Goal: Task Accomplishment & Management: Manage account settings

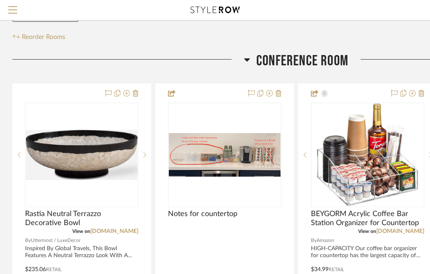
scroll to position [103, 0]
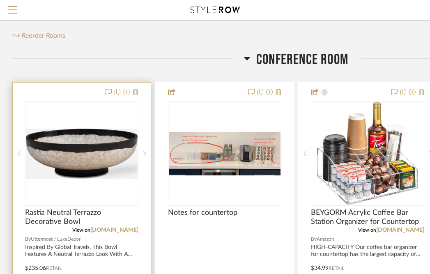
click at [128, 92] on icon at bounding box center [126, 92] width 7 height 7
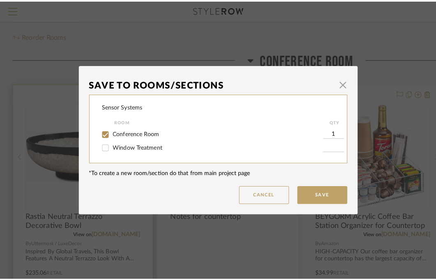
scroll to position [0, 0]
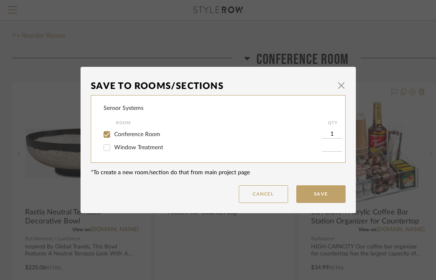
click at [106, 131] on input "Conference Room" at bounding box center [106, 134] width 13 height 13
checkbox input "false"
click at [264, 197] on button "Cancel" at bounding box center [263, 195] width 49 height 18
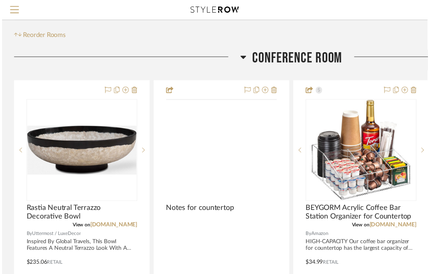
scroll to position [103, 0]
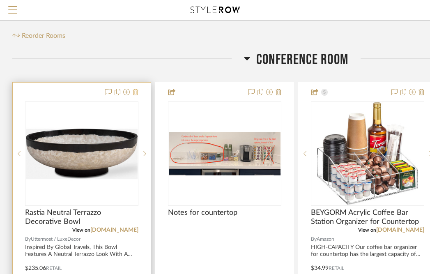
click at [136, 95] on icon at bounding box center [136, 92] width 6 height 7
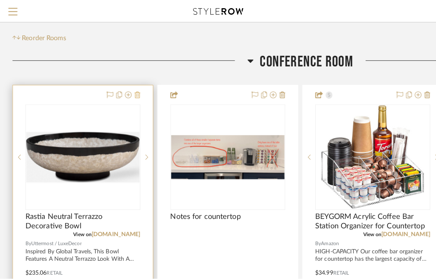
scroll to position [0, 0]
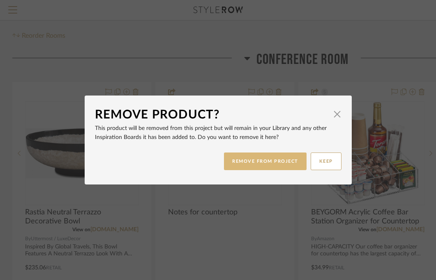
click at [248, 161] on button "REMOVE FROM PROJECT" at bounding box center [265, 162] width 83 height 18
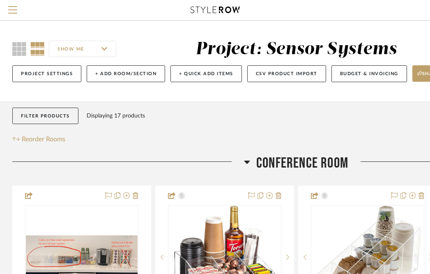
click at [217, 13] on icon at bounding box center [214, 10] width 49 height 7
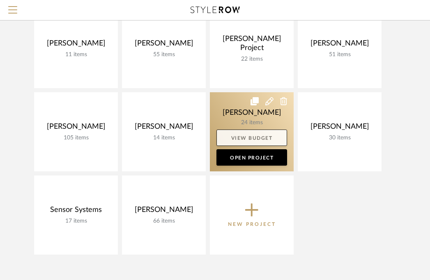
scroll to position [109, 0]
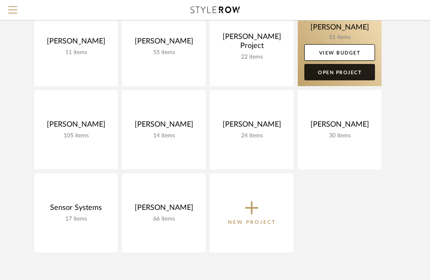
click at [332, 72] on link "Open Project" at bounding box center [339, 72] width 71 height 16
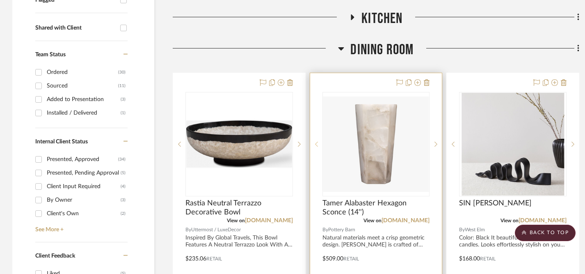
scroll to position [311, 0]
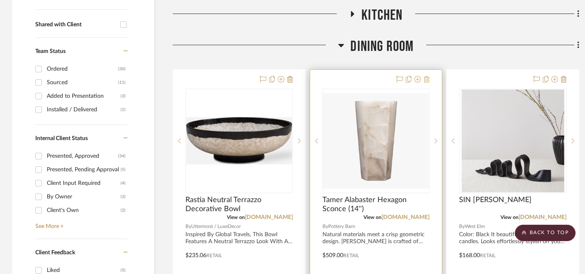
click at [428, 80] on icon at bounding box center [427, 79] width 6 height 7
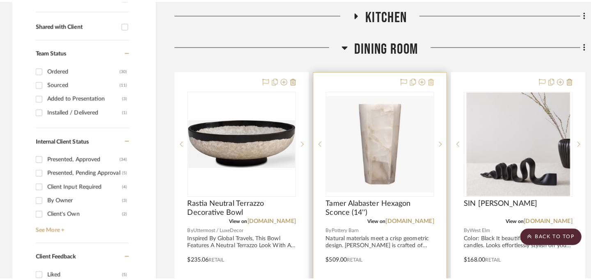
scroll to position [0, 0]
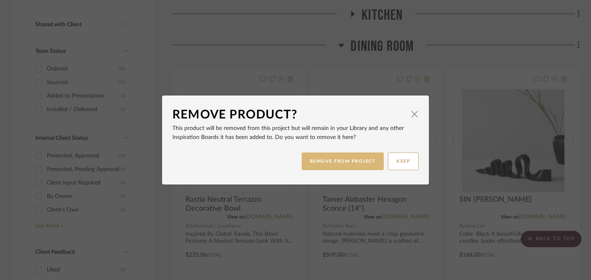
click at [360, 158] on button "REMOVE FROM PROJECT" at bounding box center [343, 162] width 83 height 18
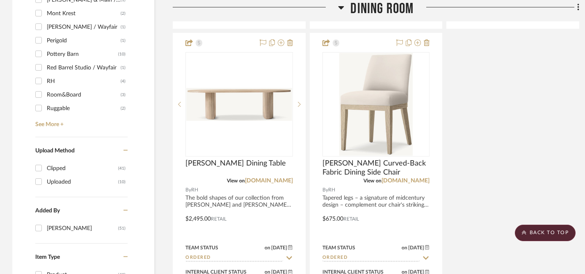
scroll to position [1074, 0]
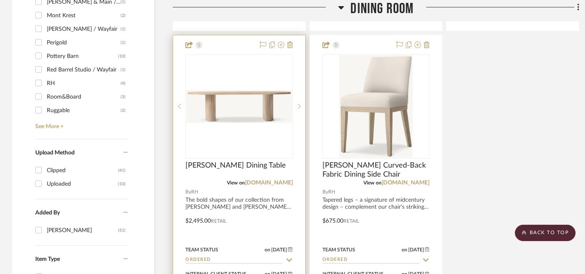
click at [247, 203] on div at bounding box center [239, 214] width 132 height 359
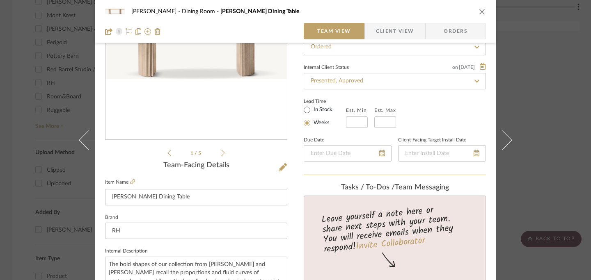
scroll to position [0, 0]
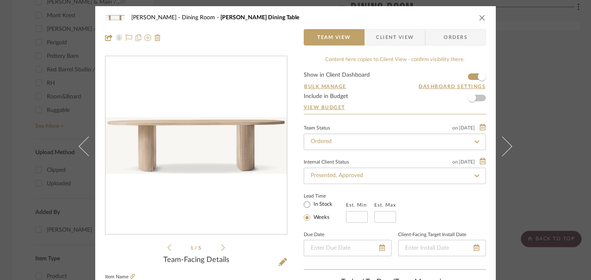
click at [435, 17] on icon "close" at bounding box center [482, 17] width 7 height 7
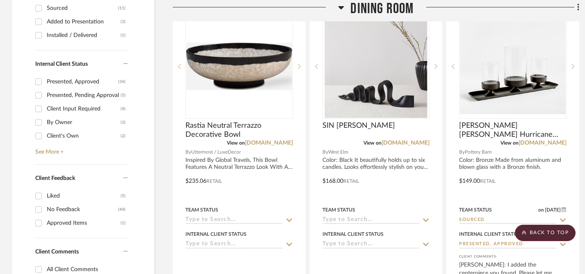
scroll to position [385, 0]
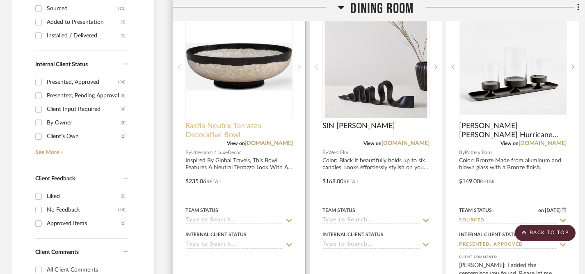
click at [229, 128] on span "Rastia Neutral Terrazzo Decorative Bowl" at bounding box center [240, 131] width 108 height 18
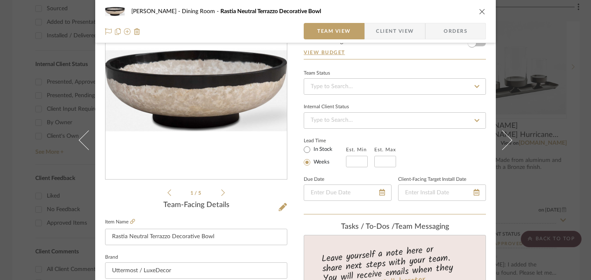
scroll to position [0, 0]
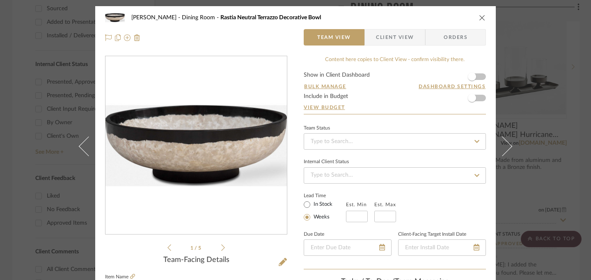
click at [435, 17] on icon "close" at bounding box center [482, 17] width 7 height 7
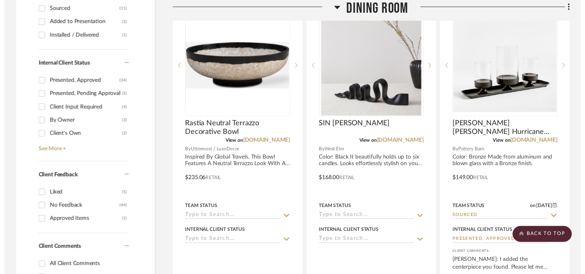
scroll to position [385, 0]
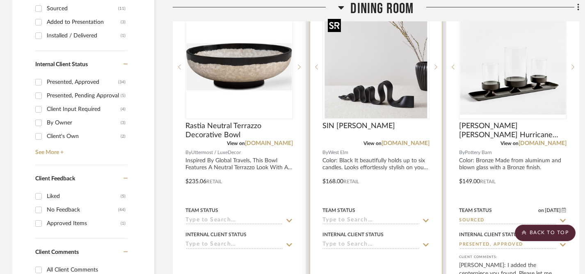
click at [401, 78] on img "0" at bounding box center [376, 67] width 103 height 103
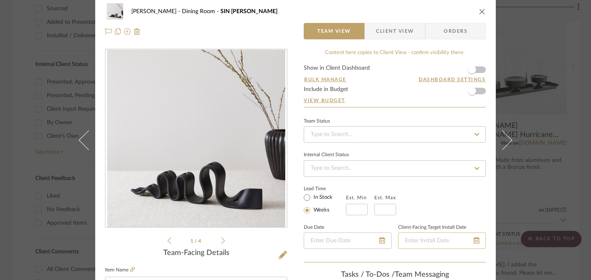
scroll to position [0, 0]
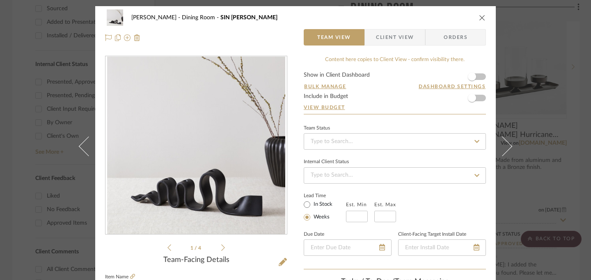
click at [435, 16] on icon "close" at bounding box center [482, 17] width 7 height 7
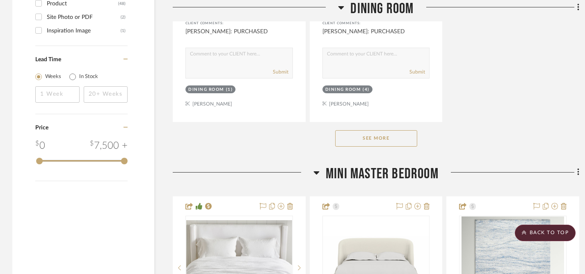
scroll to position [1349, 0]
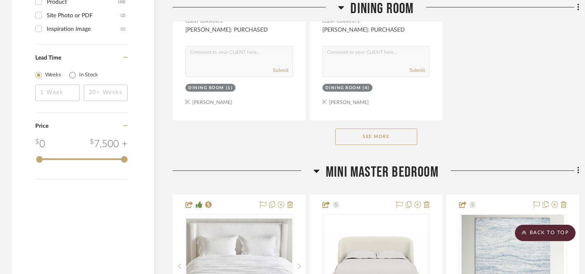
click at [393, 132] on button "See More" at bounding box center [376, 136] width 82 height 16
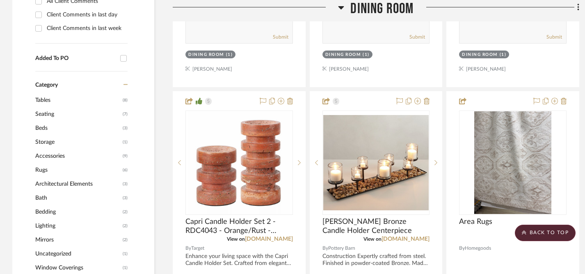
scroll to position [651, 0]
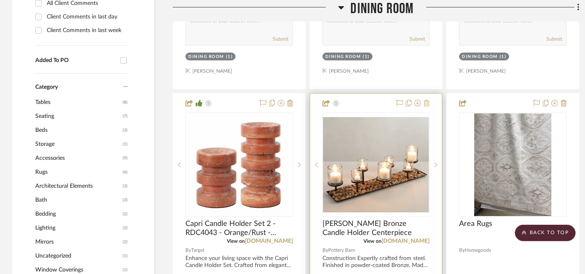
click at [427, 104] on icon at bounding box center [427, 103] width 6 height 7
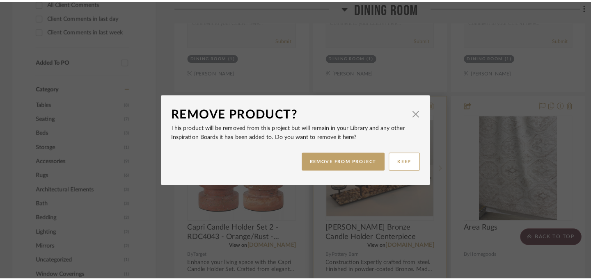
scroll to position [0, 0]
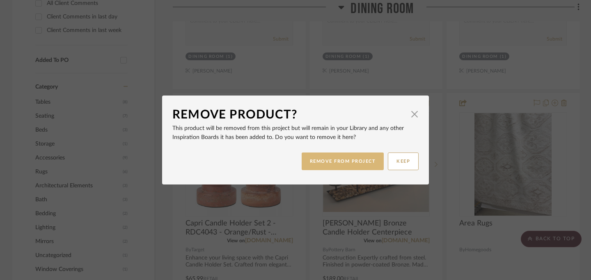
click at [353, 159] on button "REMOVE FROM PROJECT" at bounding box center [343, 162] width 83 height 18
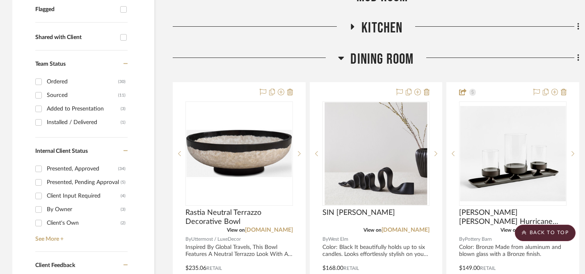
scroll to position [298, 0]
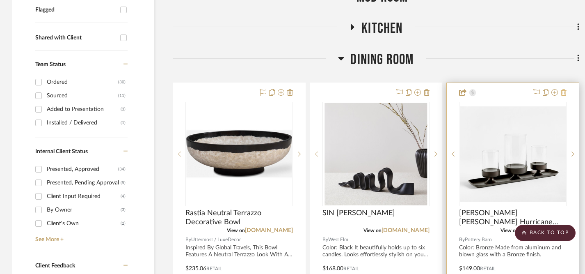
click at [435, 92] on icon at bounding box center [564, 92] width 6 height 7
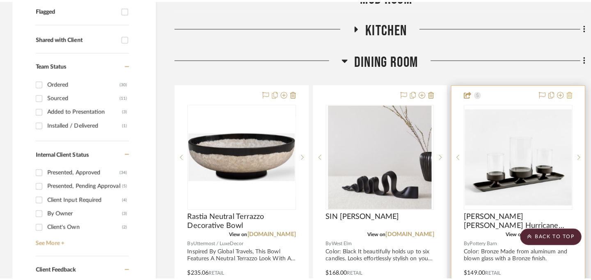
scroll to position [0, 0]
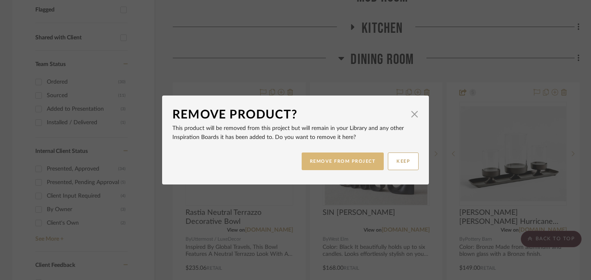
click at [344, 165] on button "REMOVE FROM PROJECT" at bounding box center [343, 162] width 83 height 18
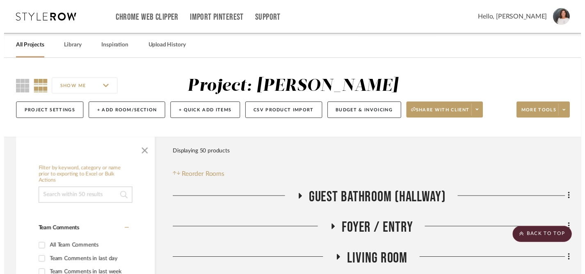
scroll to position [298, 0]
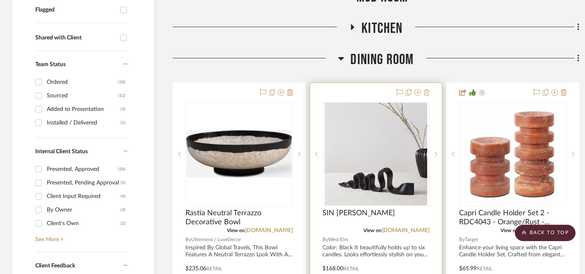
click at [429, 94] on icon at bounding box center [427, 92] width 6 height 7
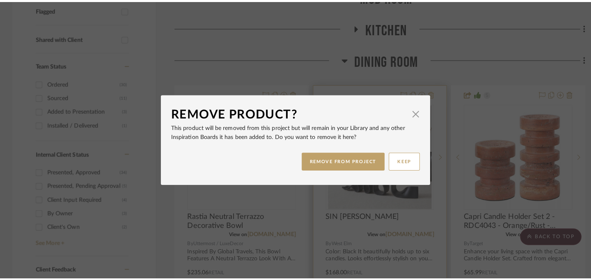
scroll to position [0, 0]
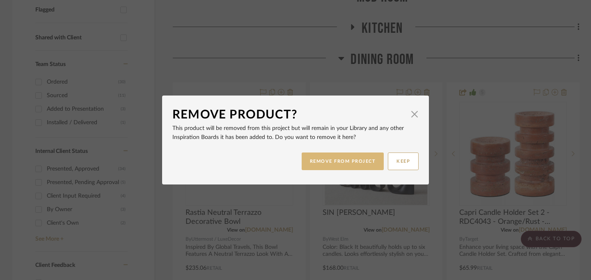
click at [353, 162] on button "REMOVE FROM PROJECT" at bounding box center [343, 162] width 83 height 18
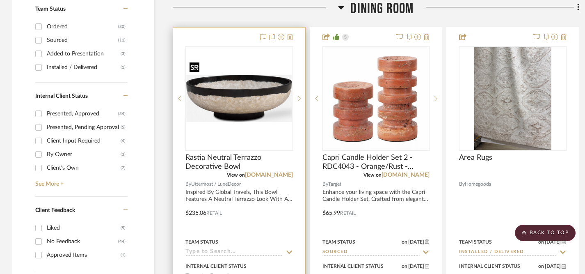
scroll to position [346, 0]
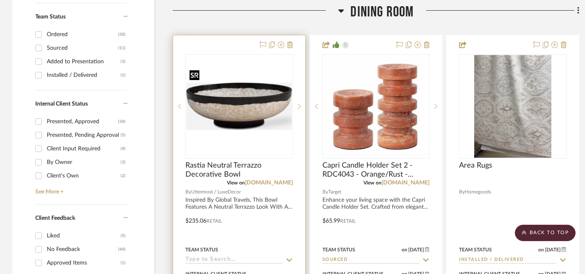
click at [243, 110] on img "0" at bounding box center [239, 107] width 106 height 80
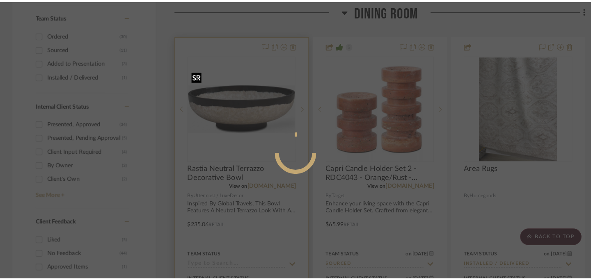
scroll to position [0, 0]
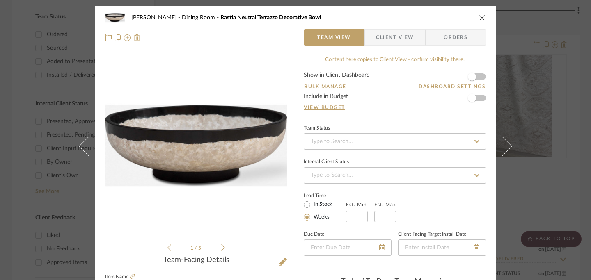
click at [216, 150] on img "0" at bounding box center [196, 146] width 181 height 136
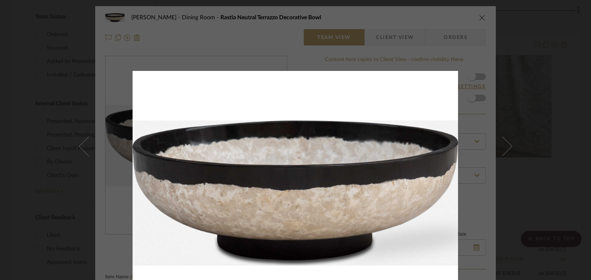
click at [435, 148] on div at bounding box center [428, 211] width 591 height 280
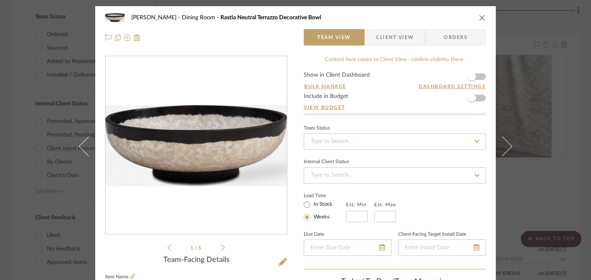
click at [221, 247] on icon at bounding box center [223, 247] width 4 height 7
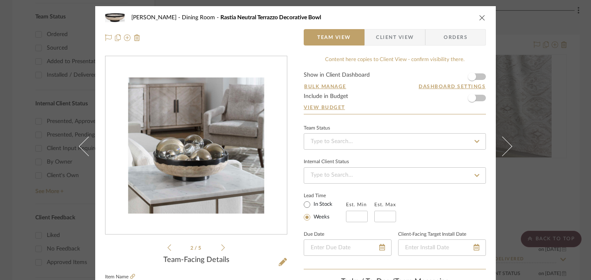
click at [221, 247] on icon at bounding box center [223, 248] width 4 height 7
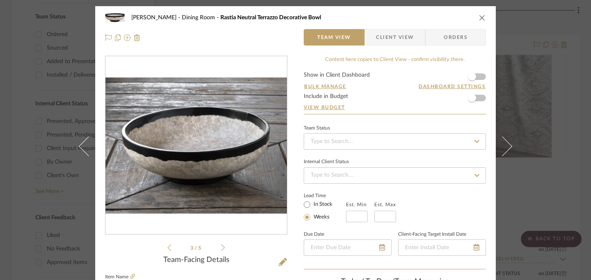
click at [221, 247] on icon at bounding box center [223, 248] width 4 height 7
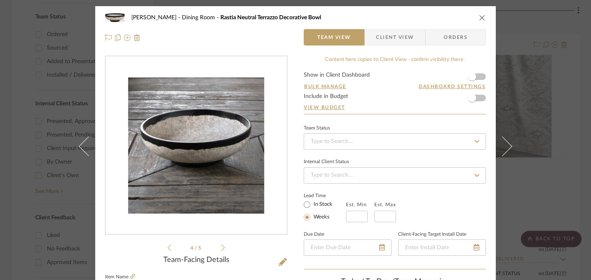
click at [221, 247] on icon at bounding box center [223, 248] width 4 height 7
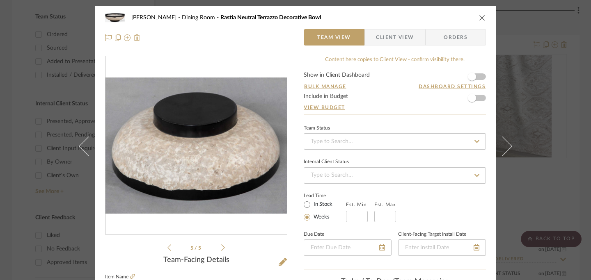
click at [221, 247] on icon at bounding box center [223, 248] width 4 height 7
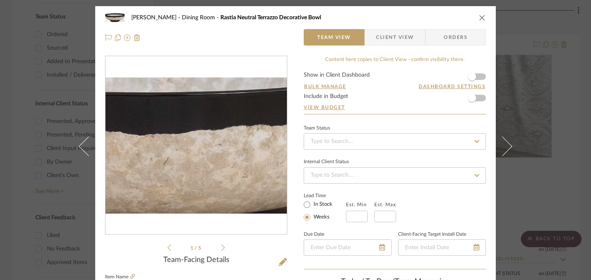
click at [204, 148] on img "0" at bounding box center [196, 146] width 181 height 136
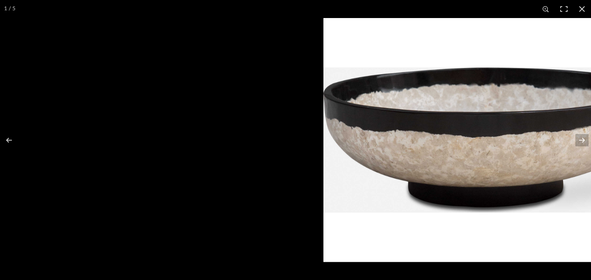
click at [359, 240] on img at bounding box center [486, 140] width 326 height 244
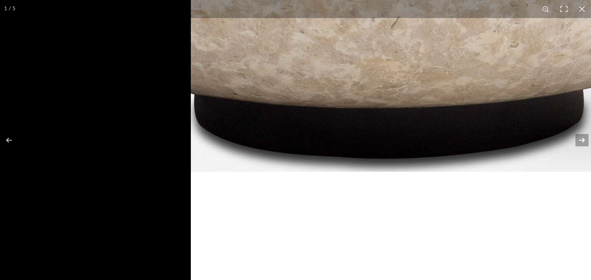
click at [435, 140] on button at bounding box center [576, 140] width 29 height 41
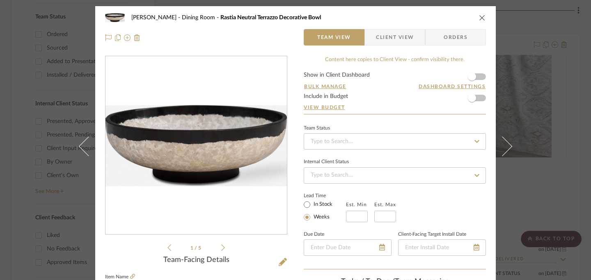
click at [435, 17] on icon "close" at bounding box center [482, 17] width 7 height 7
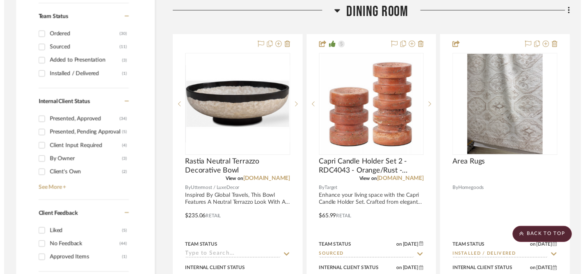
scroll to position [346, 0]
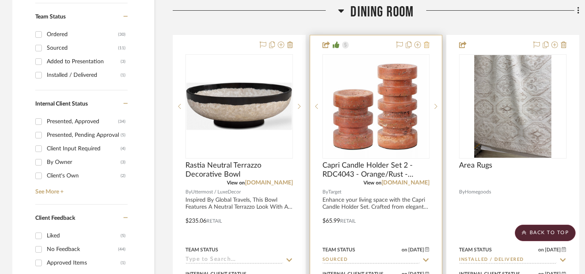
click at [427, 43] on icon at bounding box center [427, 44] width 6 height 7
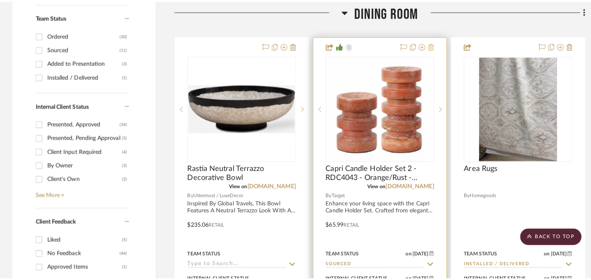
scroll to position [0, 0]
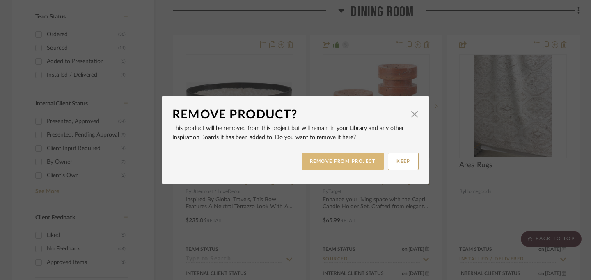
click at [352, 158] on button "REMOVE FROM PROJECT" at bounding box center [343, 162] width 83 height 18
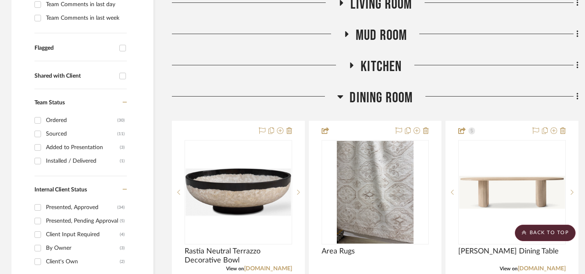
scroll to position [266, 1]
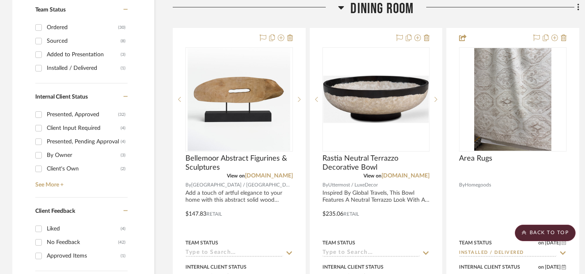
scroll to position [354, 0]
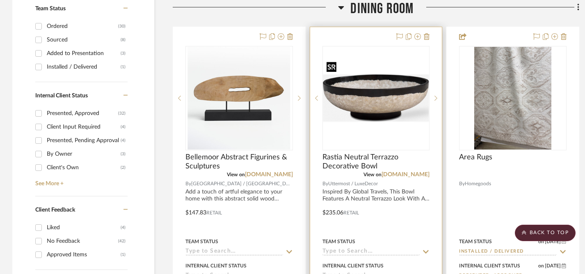
click at [367, 105] on img "0" at bounding box center [376, 98] width 106 height 80
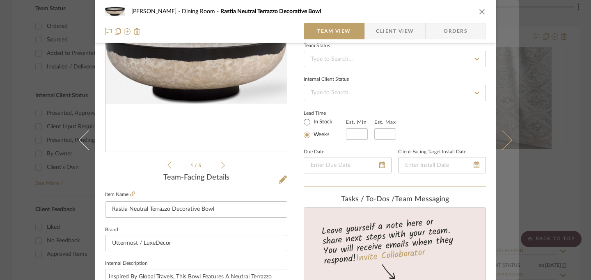
scroll to position [64, 0]
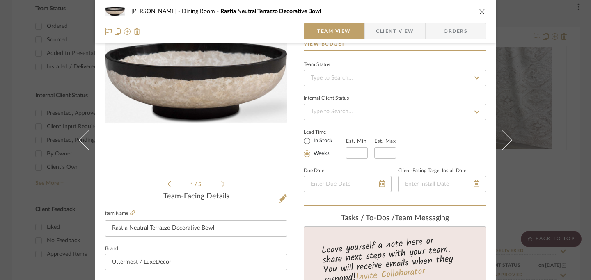
click at [479, 11] on icon "close" at bounding box center [482, 11] width 7 height 7
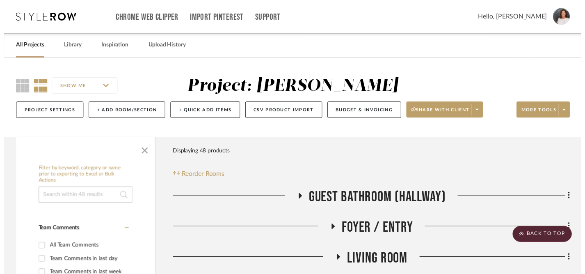
scroll to position [354, 0]
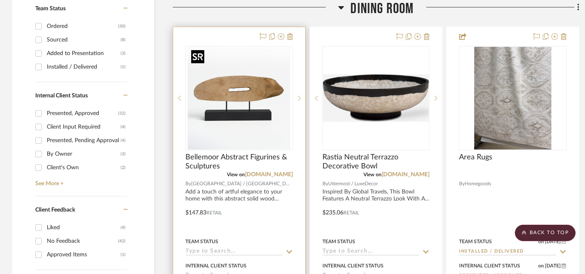
click at [260, 99] on img "0" at bounding box center [239, 98] width 103 height 103
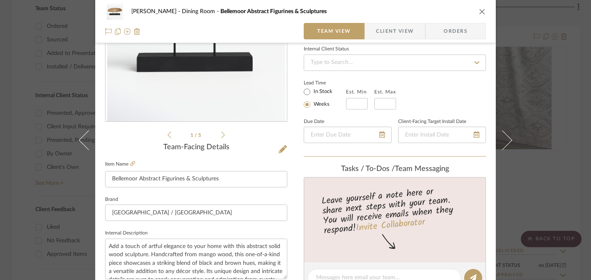
scroll to position [0, 0]
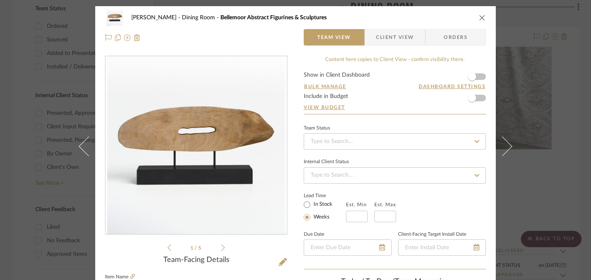
click at [480, 18] on icon "close" at bounding box center [482, 17] width 7 height 7
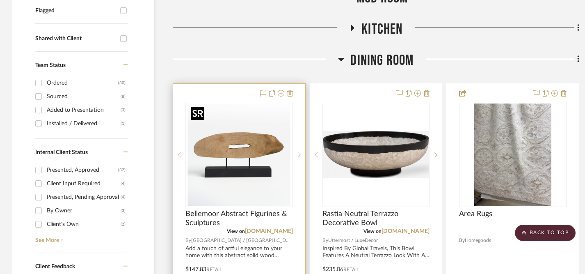
scroll to position [275, 0]
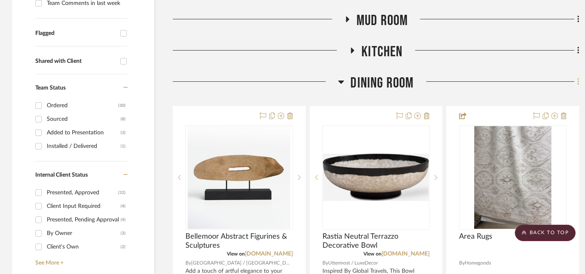
click at [578, 83] on icon at bounding box center [579, 81] width 2 height 7
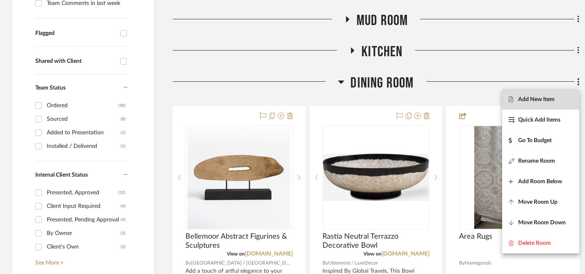
click at [541, 99] on span "Add New Item" at bounding box center [536, 99] width 37 height 7
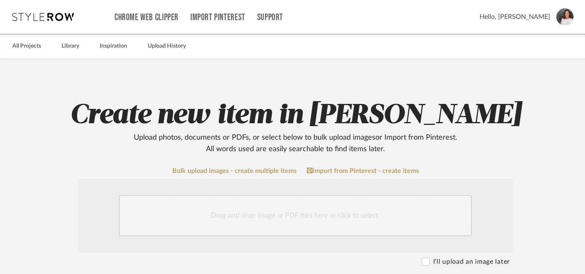
click at [291, 216] on div "Drag and drop image or PDF files here or click to select." at bounding box center [295, 215] width 353 height 41
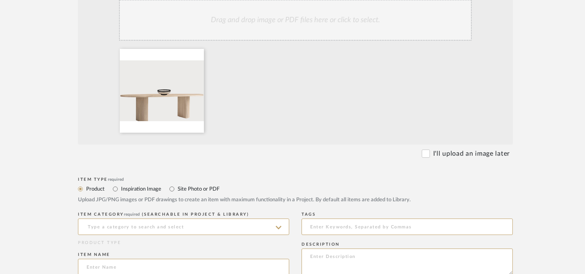
scroll to position [196, 0]
click at [280, 227] on icon at bounding box center [279, 227] width 6 height 7
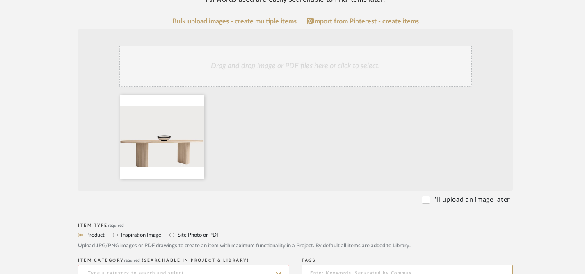
scroll to position [150, 0]
click at [116, 232] on input "Inspiration Image" at bounding box center [115, 234] width 10 height 10
radio input "true"
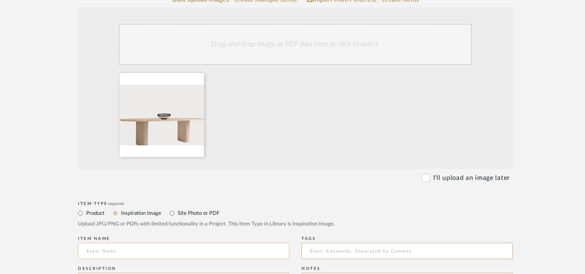
scroll to position [173, 0]
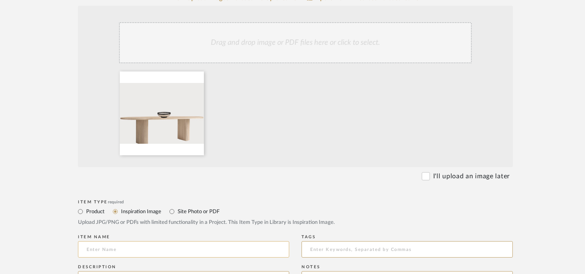
click at [170, 251] on input at bounding box center [183, 249] width 211 height 16
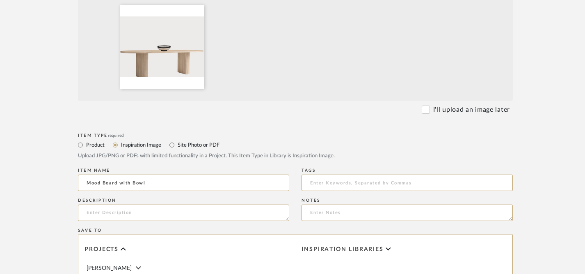
scroll to position [240, 0]
type input "Mood Board with Bowl"
click at [246, 213] on textarea at bounding box center [183, 212] width 211 height 16
type textarea "I"
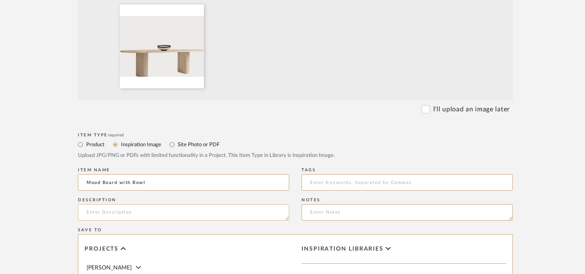
type textarea "B"
drag, startPoint x: 103, startPoint y: 212, endPoint x: 107, endPoint y: 212, distance: 4.5
click at [107, 212] on textarea "Alone or with glass spheres in the bowl and/or (2) black candlesticks beside it" at bounding box center [183, 212] width 211 height 16
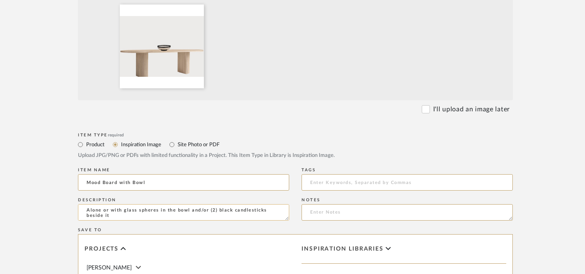
click at [166, 218] on textarea "Alone or with glass spheres in the bowl and/or (2) black candlesticks beside it" at bounding box center [183, 212] width 211 height 16
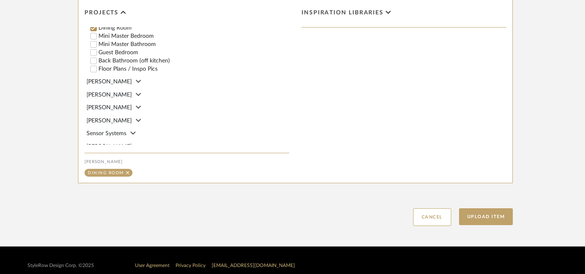
scroll to position [486, 0]
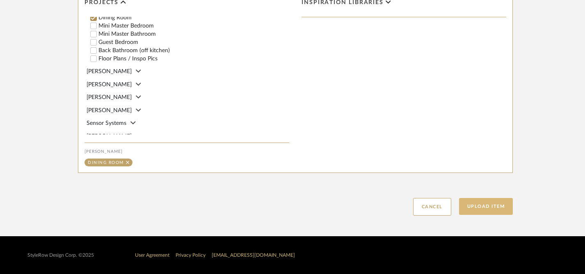
type textarea "Alone or with glass spheres in the bowl and/or (2) black candlesticks beside it"
click at [489, 206] on button "Upload Item" at bounding box center [486, 206] width 54 height 17
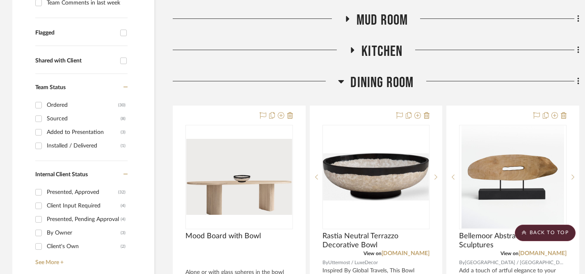
scroll to position [275, 0]
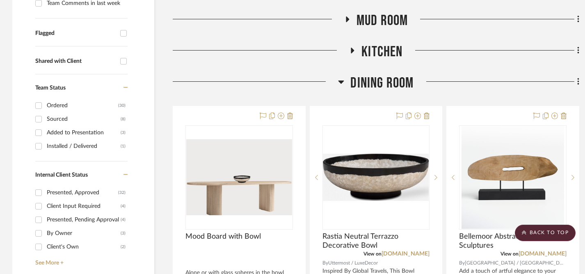
drag, startPoint x: 493, startPoint y: 39, endPoint x: 161, endPoint y: 117, distance: 341.1
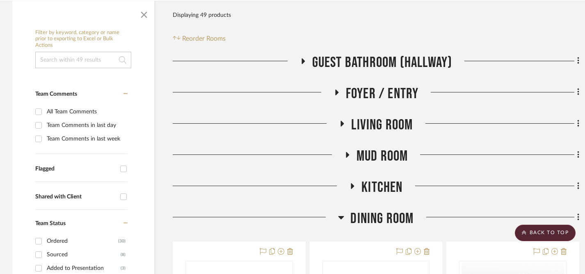
scroll to position [0, 0]
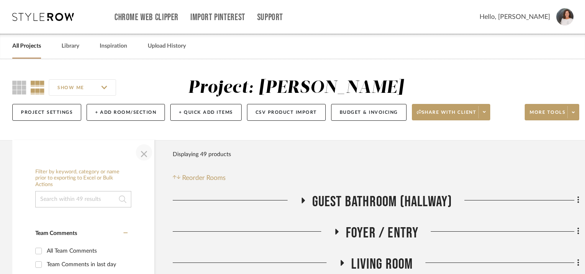
click at [144, 153] on span "button" at bounding box center [144, 152] width 20 height 20
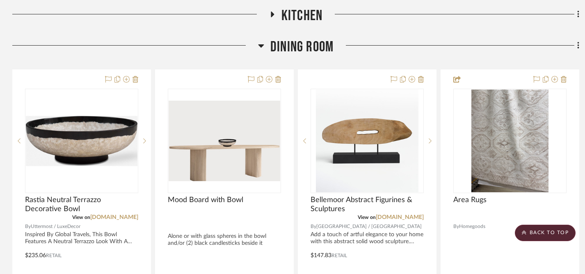
scroll to position [310, 0]
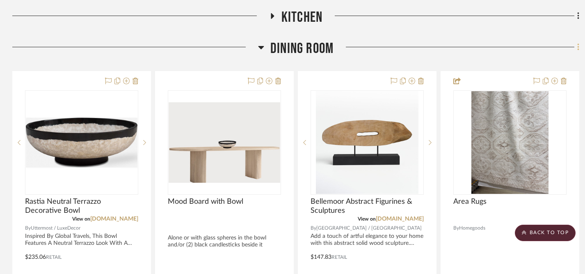
click at [578, 50] on icon at bounding box center [579, 47] width 2 height 9
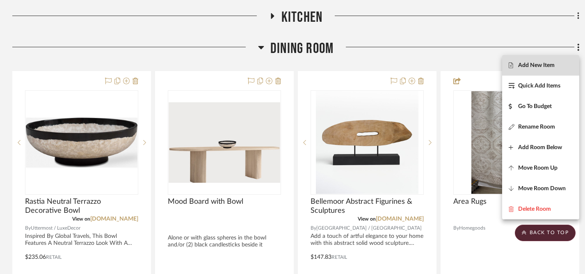
click at [539, 63] on span "Add New Item" at bounding box center [536, 65] width 37 height 7
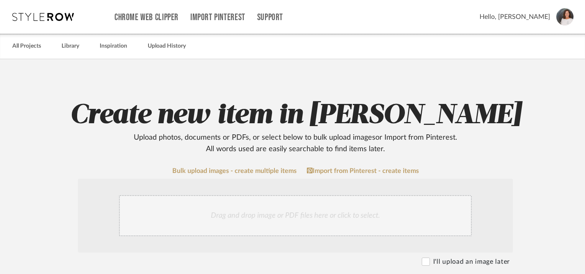
click at [282, 216] on div "Drag and drop image or PDF files here or click to select." at bounding box center [295, 215] width 353 height 41
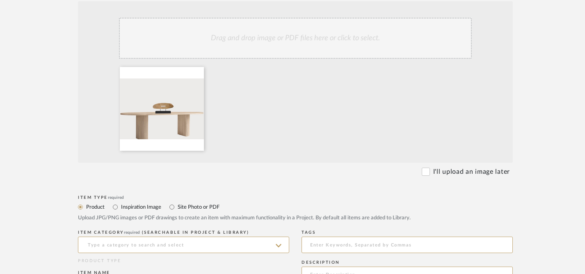
scroll to position [183, 0]
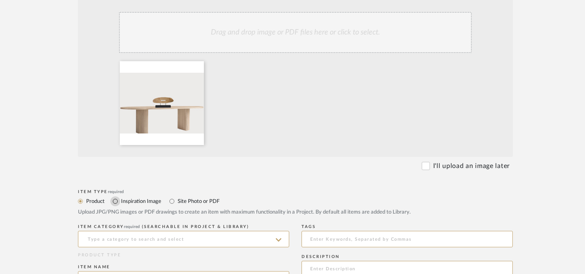
click at [116, 202] on input "Inspiration Image" at bounding box center [115, 201] width 10 height 10
radio input "true"
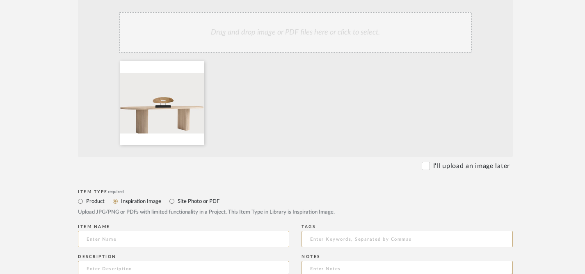
click at [140, 244] on input at bounding box center [183, 239] width 211 height 16
type input "I"
type input "Mood Board with Sculpture"
click at [174, 266] on textarea at bounding box center [183, 269] width 211 height 16
type textarea "Here's a unique way to go, but"
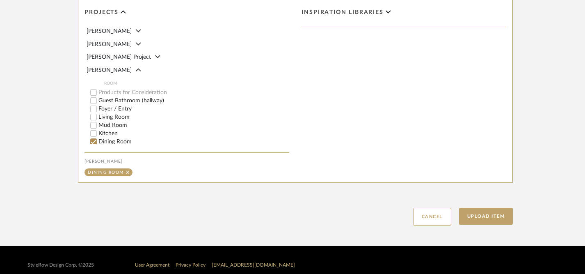
scroll to position [479, 0]
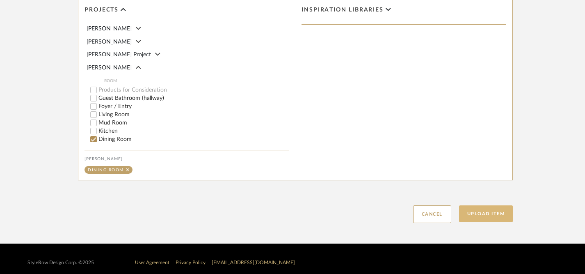
click at [484, 218] on button "Upload Item" at bounding box center [486, 213] width 54 height 17
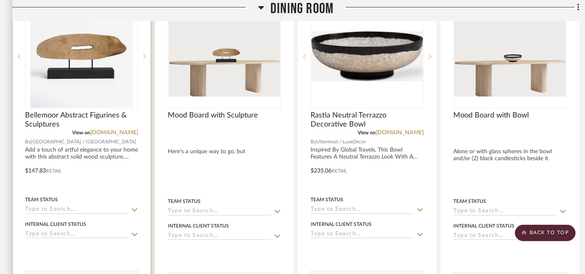
scroll to position [394, 0]
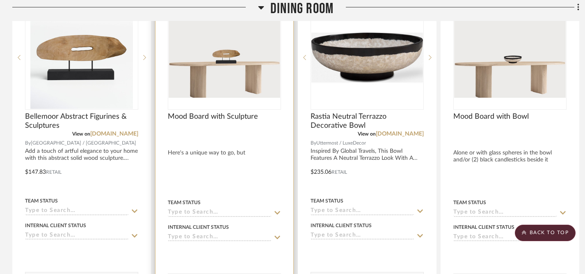
click at [185, 153] on div at bounding box center [225, 166] width 138 height 361
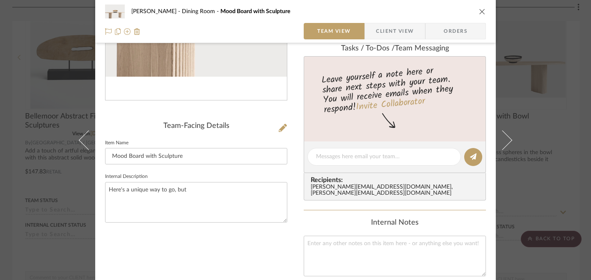
scroll to position [135, 0]
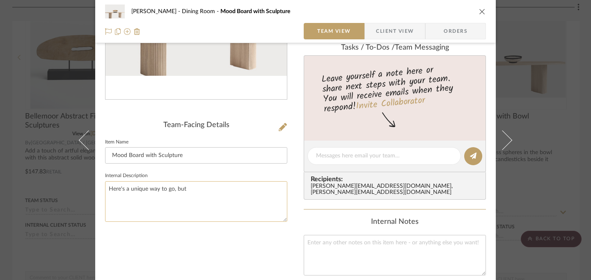
click at [195, 189] on textarea "Here's a unique way to go, but" at bounding box center [196, 201] width 182 height 41
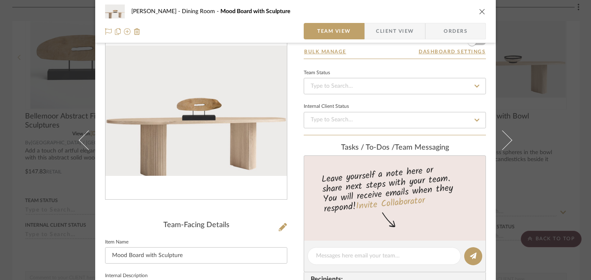
scroll to position [32, 0]
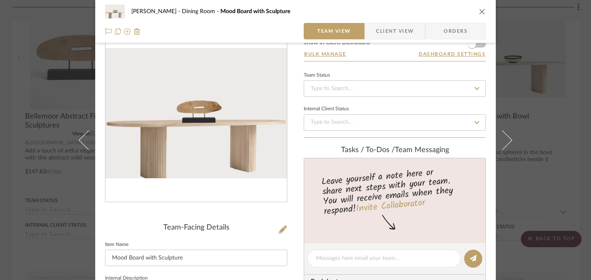
type textarea "Here's a unique way to go with the natural wood and black metal base."
click at [481, 9] on icon "close" at bounding box center [482, 11] width 7 height 7
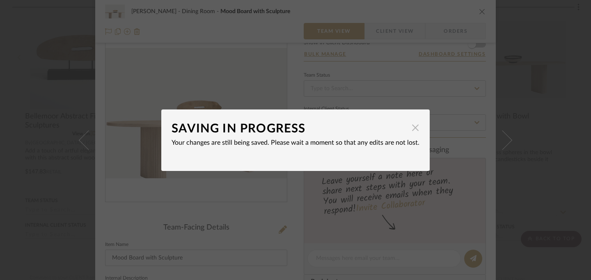
click at [413, 128] on span "button" at bounding box center [415, 128] width 16 height 16
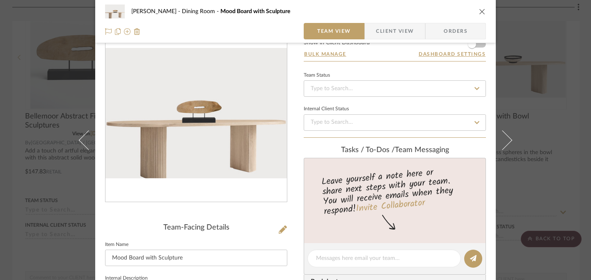
click at [480, 12] on icon "close" at bounding box center [482, 11] width 7 height 7
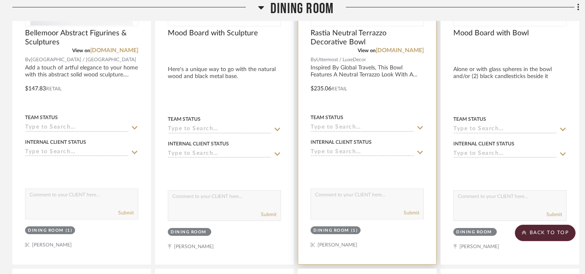
scroll to position [481, 0]
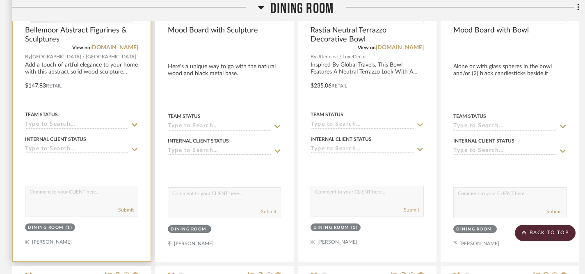
click at [135, 124] on icon at bounding box center [134, 125] width 7 height 7
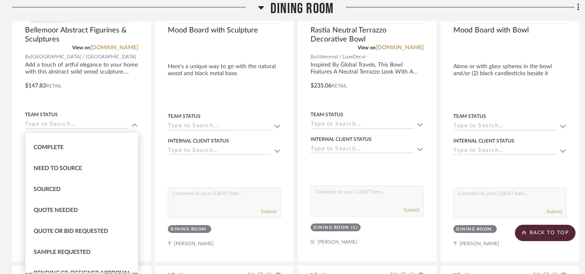
scroll to position [237, 0]
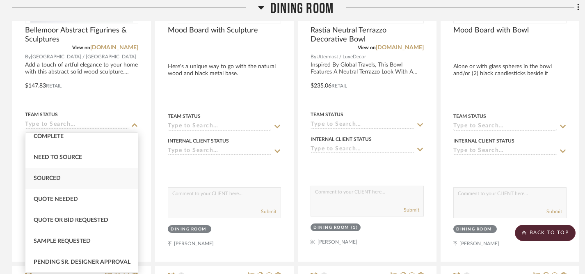
click at [57, 179] on span "Sourced" at bounding box center [47, 178] width 27 height 6
type input "[DATE]"
type input "Sourced"
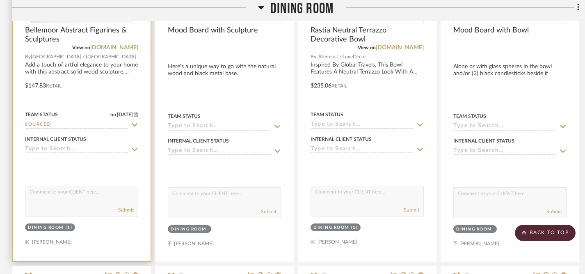
click at [136, 150] on icon at bounding box center [135, 149] width 6 height 3
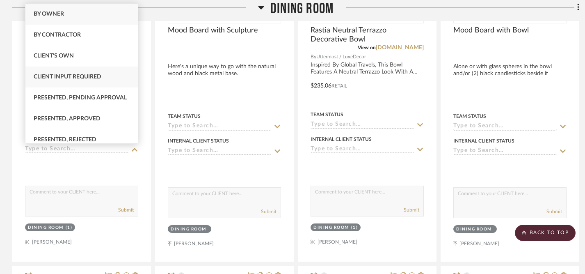
click at [106, 78] on div "Client Input Required" at bounding box center [81, 77] width 112 height 21
type input "[DATE]"
type input "Client Input Required"
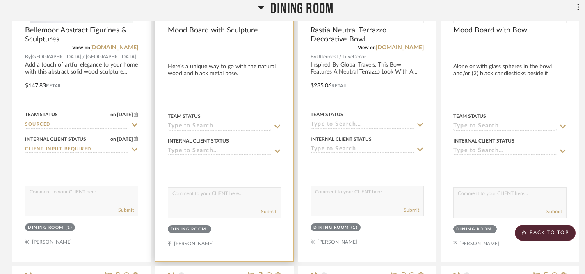
click at [279, 127] on icon at bounding box center [277, 126] width 7 height 7
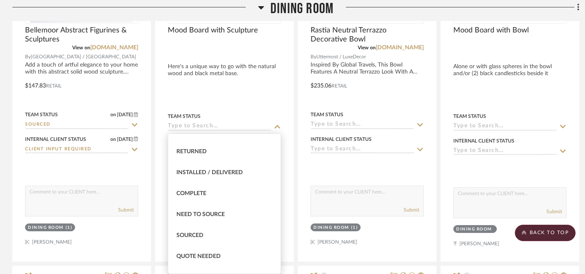
scroll to position [182, 0]
click at [195, 231] on span "Sourced" at bounding box center [190, 234] width 27 height 6
type input "[DATE]"
type input "Sourced"
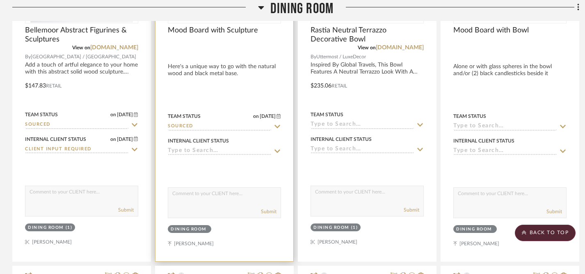
click at [275, 152] on icon at bounding box center [277, 151] width 7 height 7
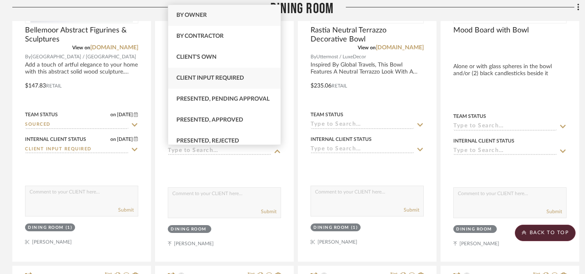
click at [250, 81] on div "Client Input Required" at bounding box center [224, 78] width 112 height 21
type input "[DATE]"
type input "Client Input Required"
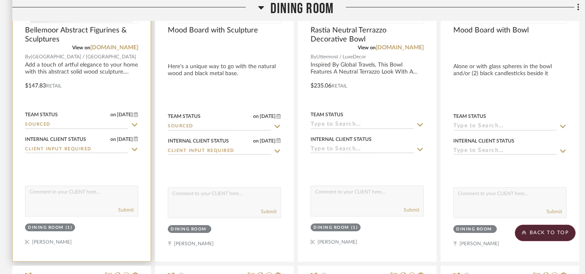
click at [93, 197] on textarea at bounding box center [81, 194] width 112 height 16
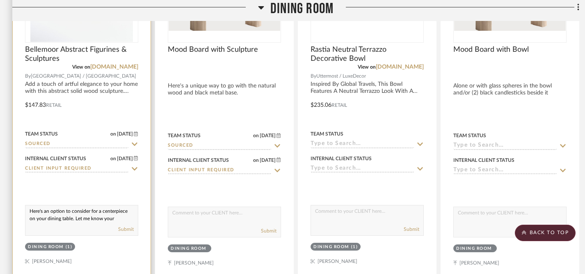
scroll to position [11, 0]
drag, startPoint x: 30, startPoint y: 211, endPoint x: 75, endPoint y: 229, distance: 48.7
click at [75, 229] on div "Here's an option to consider for a centerpiece on your dining table. Let me kno…" at bounding box center [81, 220] width 113 height 31
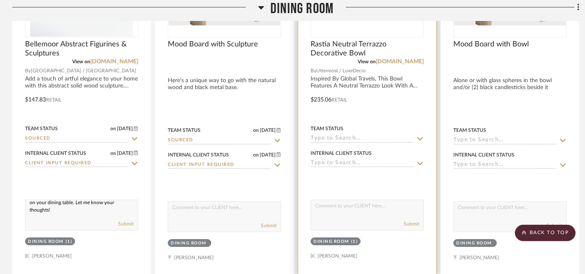
scroll to position [475, 0]
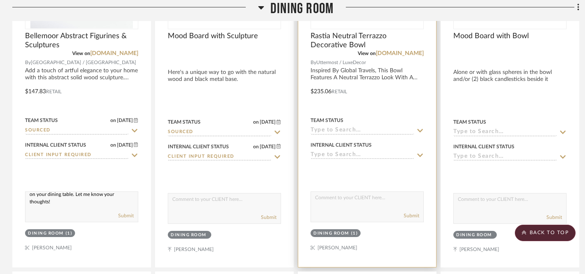
type textarea "Here's an option to consider for a centerpiece on your dining table. Let me kno…"
click at [366, 199] on textarea at bounding box center [367, 200] width 112 height 16
paste textarea "Here's an option to consider for a centerpiece on your dining table. Let me kno…"
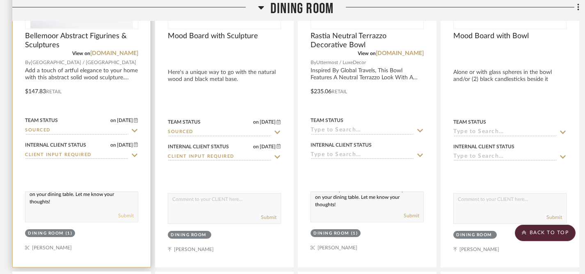
type textarea "Here's an option to consider for a centerpiece on your dining table. Let me kno…"
click at [130, 215] on button "Submit" at bounding box center [126, 215] width 16 height 7
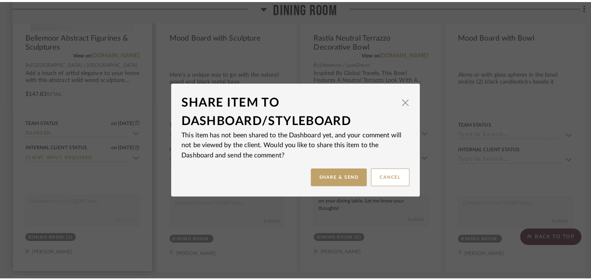
scroll to position [0, 0]
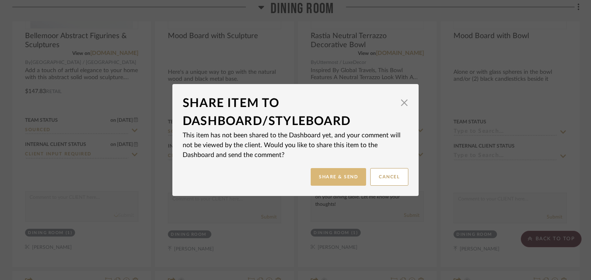
click at [341, 178] on button "Share & Send" at bounding box center [338, 177] width 55 height 18
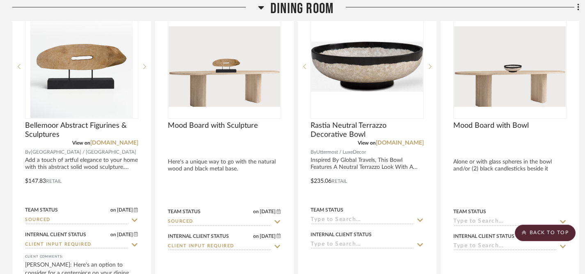
scroll to position [391, 0]
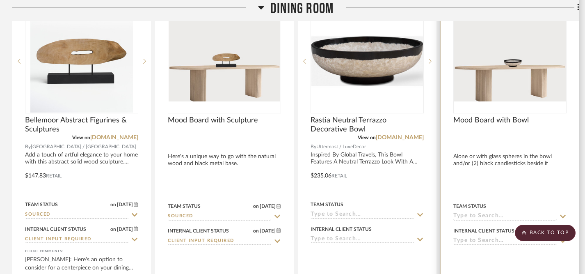
click at [494, 162] on div at bounding box center [510, 170] width 138 height 361
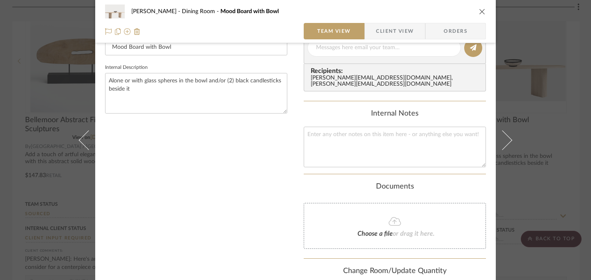
scroll to position [241, 0]
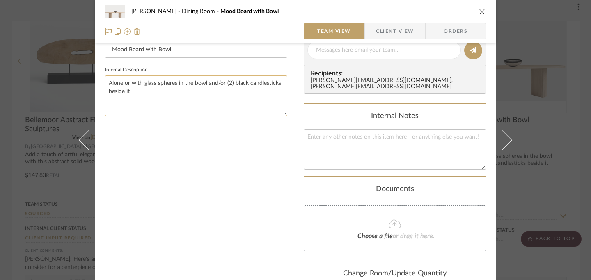
click at [106, 82] on textarea "Alone or with glass spheres in the bowl and/or (2) black candlesticks beside it" at bounding box center [196, 96] width 182 height 41
drag, startPoint x: 106, startPoint y: 82, endPoint x: 130, endPoint y: 94, distance: 27.4
click at [130, 94] on textarea "Alone or with glass spheres in the bowl and/or (2) black candlesticks beside it" at bounding box center [196, 96] width 182 height 41
click at [479, 10] on icon "close" at bounding box center [482, 11] width 7 height 7
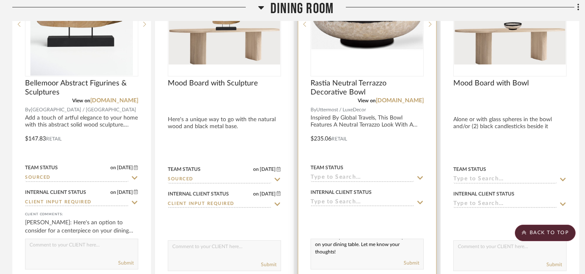
scroll to position [427, 0]
click at [420, 178] on icon at bounding box center [420, 178] width 7 height 7
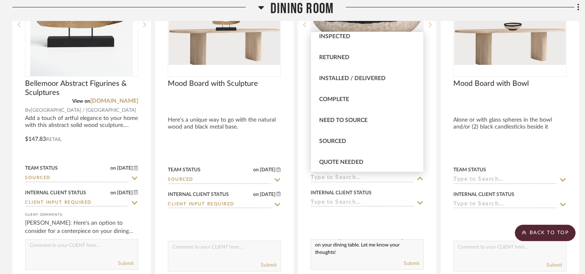
scroll to position [174, 0]
click at [369, 138] on div "Sourced" at bounding box center [367, 140] width 112 height 21
type input "[DATE]"
type input "Sourced"
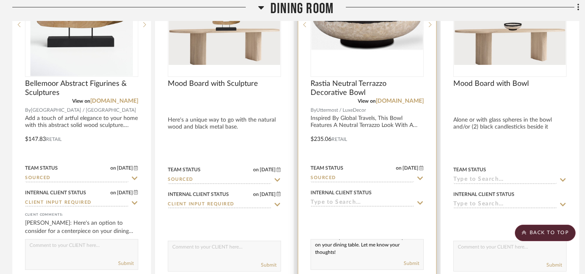
click at [420, 201] on icon at bounding box center [420, 203] width 7 height 7
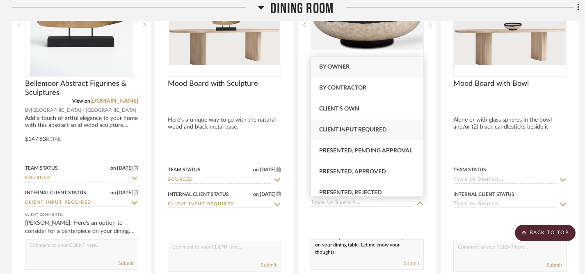
click at [381, 127] on span "Client Input Required" at bounding box center [353, 130] width 68 height 6
type input "[DATE]"
type input "Client Input Required"
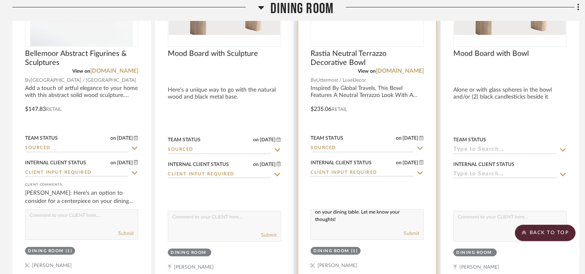
scroll to position [0, 0]
click at [316, 216] on textarea "Here's an option to consider for a centerpiece on your dining table. Let me kno…" at bounding box center [367, 217] width 112 height 16
paste textarea "Alone or with glass spheres in the bowl and/or (2) black candlesticks beside it"
click at [317, 217] on textarea "Alone or with glass spheres in the bowl and/or (2) black candlesticks beside it…" at bounding box center [367, 217] width 112 height 16
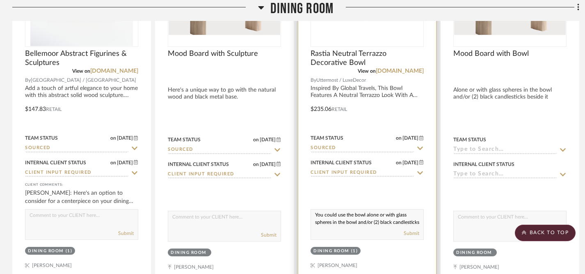
click at [357, 224] on textarea "You could use the bowl alone or with glass spheres in the bowl and/or (2) black…" at bounding box center [367, 217] width 112 height 16
click at [410, 224] on textarea "You could use the bowl alone or with glass spheres inside and/or (2) black cand…" at bounding box center [367, 217] width 112 height 16
click at [334, 223] on textarea "You could use the bowl alone or with glass spheres inside and/or (2) black cand…" at bounding box center [367, 217] width 112 height 16
click at [329, 224] on textarea "You could use the bowl alone or with glass spheres inside and/or (2) black cand…" at bounding box center [367, 217] width 112 height 16
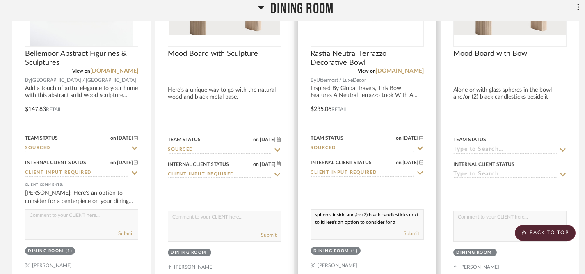
click at [335, 223] on textarea "You could use the bowl alone or with glass spheres inside and/or (2) black cand…" at bounding box center [367, 217] width 112 height 16
drag, startPoint x: 338, startPoint y: 216, endPoint x: 386, endPoint y: 214, distance: 48.5
click at [386, 214] on textarea "You could use the bowl alone or with glass spheres inside and/or (2) black cand…" at bounding box center [367, 217] width 112 height 16
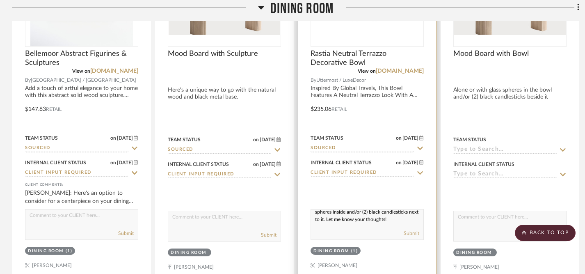
click at [411, 224] on textarea "You could use the bowl alone or with glass spheres inside and/or (2) black cand…" at bounding box center [367, 217] width 112 height 16
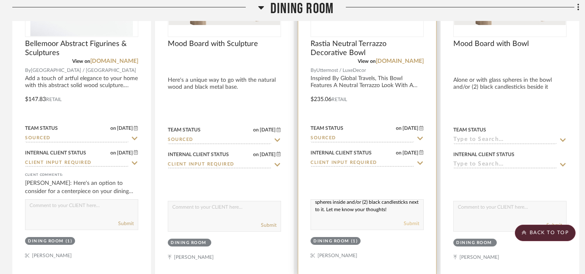
type textarea "You could use the bowl alone or with glass spheres inside and/or (2) black cand…"
click at [411, 225] on button "Submit" at bounding box center [412, 223] width 16 height 7
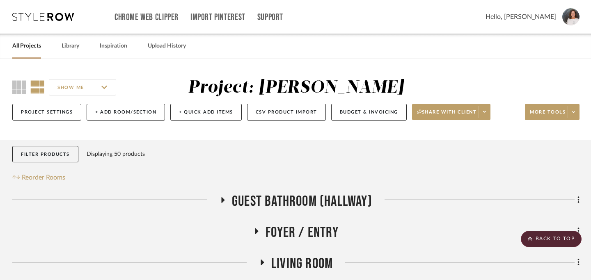
scroll to position [0, 0]
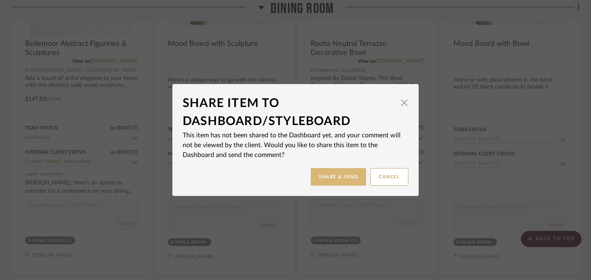
click at [338, 178] on button "Share & Send" at bounding box center [338, 177] width 55 height 18
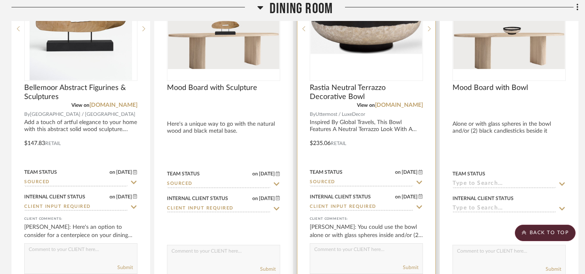
scroll to position [417, 1]
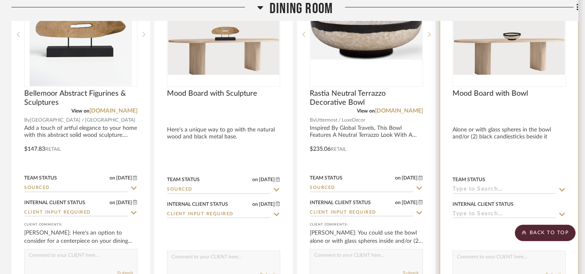
click at [562, 188] on icon at bounding box center [562, 189] width 7 height 7
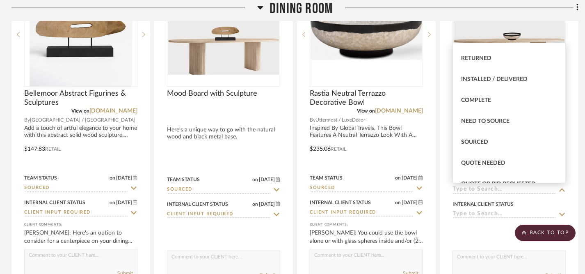
scroll to position [190, 0]
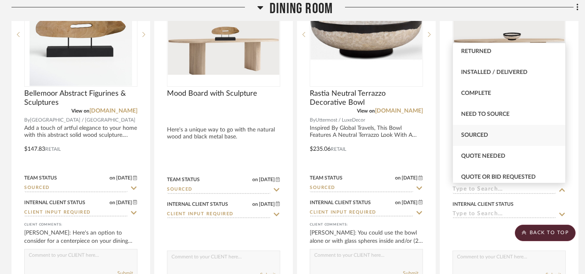
click at [474, 135] on span "Sourced" at bounding box center [474, 135] width 27 height 6
type input "[DATE]"
type input "Sourced"
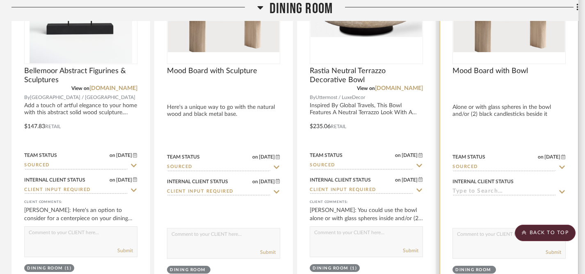
scroll to position [449, 1]
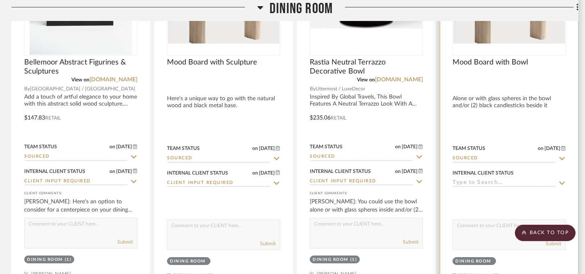
click at [563, 182] on icon at bounding box center [562, 183] width 7 height 7
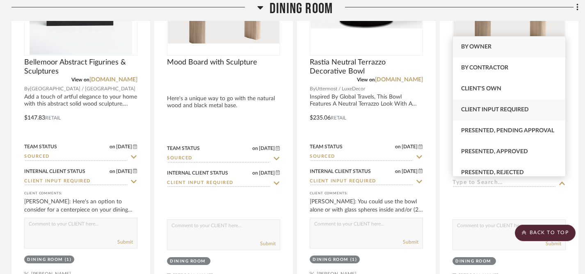
click at [515, 108] on span "Client Input Required" at bounding box center [495, 110] width 68 height 6
type input "[DATE]"
type input "Client Input Required"
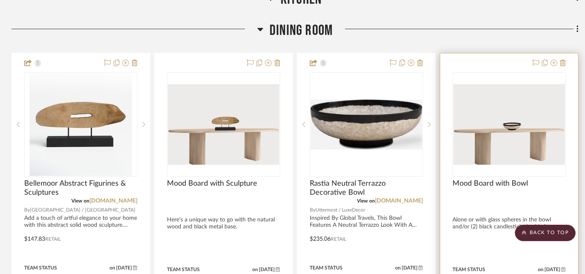
scroll to position [327, 1]
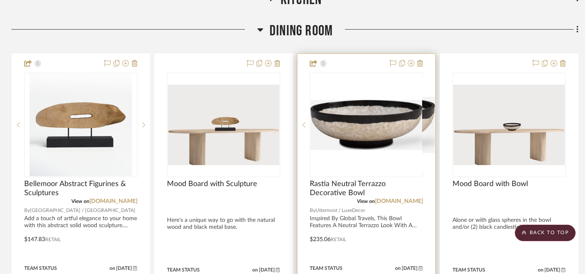
click at [428, 123] on icon at bounding box center [429, 124] width 3 height 5
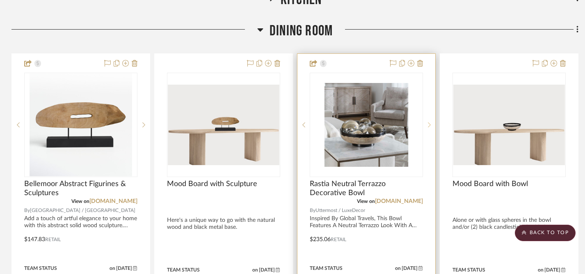
click at [429, 124] on icon at bounding box center [429, 124] width 3 height 5
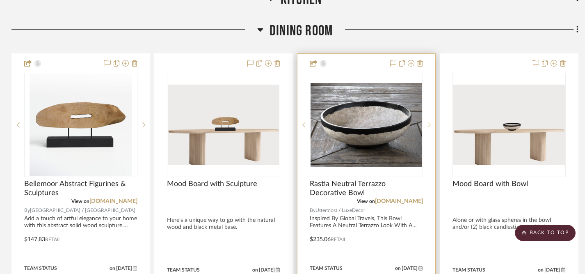
click at [429, 124] on icon at bounding box center [429, 124] width 3 height 5
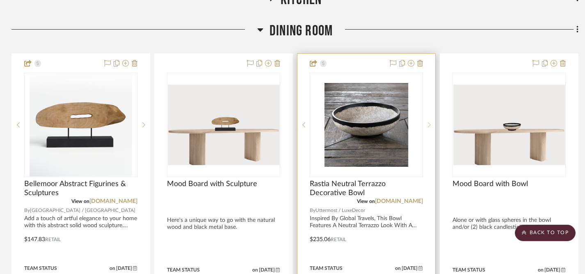
click at [429, 124] on icon at bounding box center [429, 124] width 3 height 5
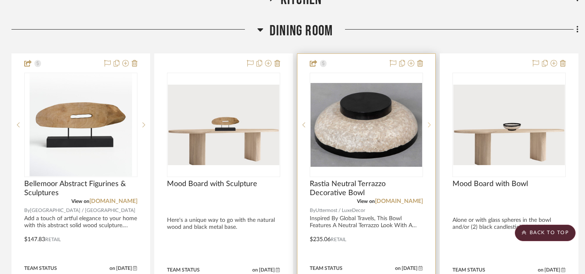
click at [429, 124] on icon at bounding box center [429, 124] width 3 height 5
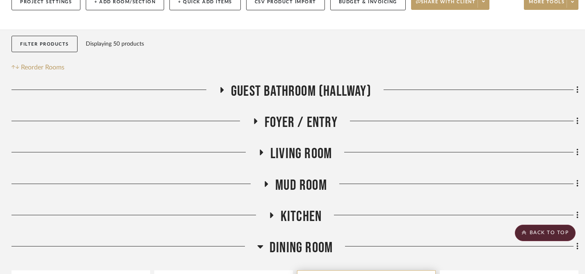
scroll to position [0, 1]
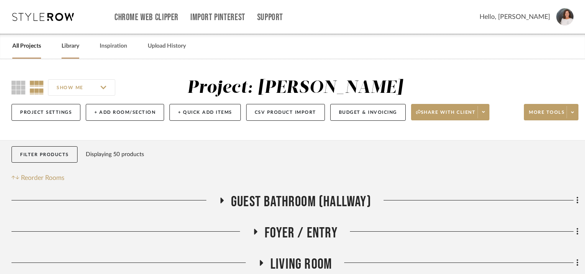
click at [69, 44] on link "Library" at bounding box center [71, 46] width 18 height 11
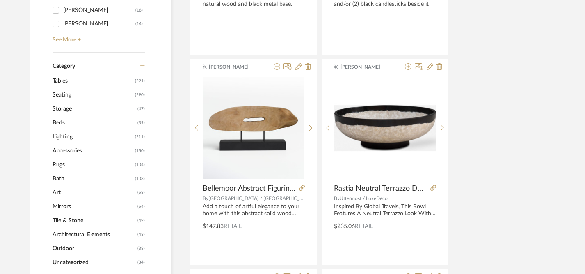
scroll to position [310, 1]
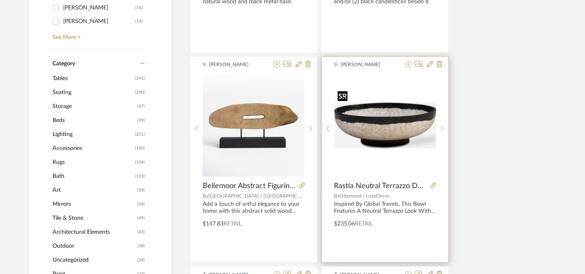
click at [403, 132] on img "0" at bounding box center [386, 125] width 102 height 76
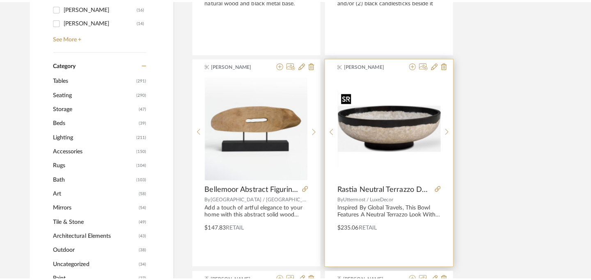
scroll to position [0, 0]
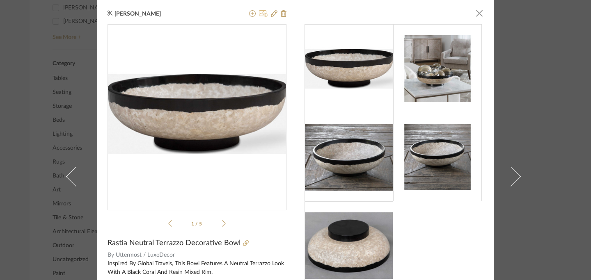
click at [261, 12] on icon at bounding box center [263, 13] width 9 height 7
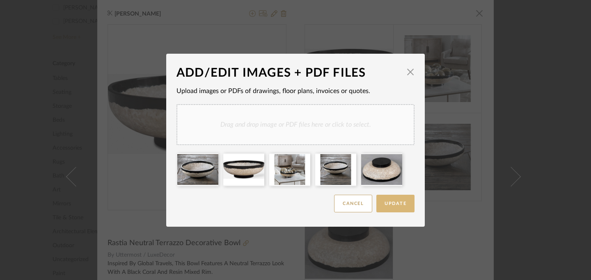
click at [392, 202] on span "Update" at bounding box center [396, 204] width 22 height 5
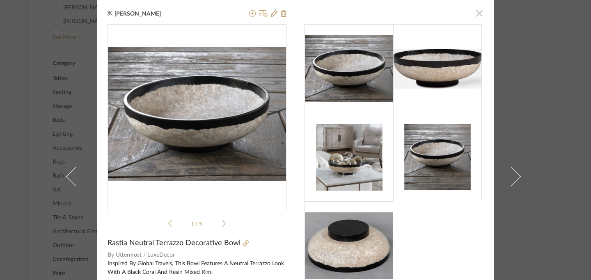
click at [477, 16] on span "button" at bounding box center [479, 13] width 16 height 16
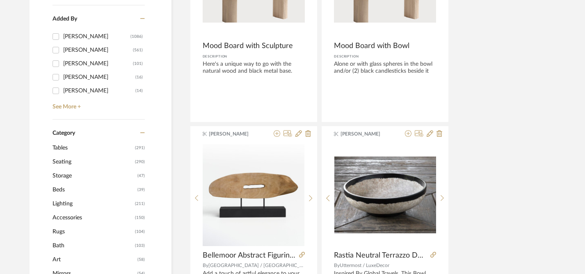
scroll to position [243, 1]
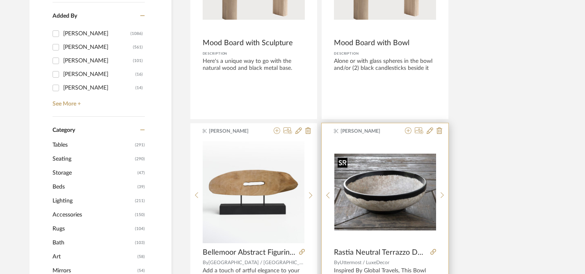
click at [397, 204] on img "0" at bounding box center [386, 192] width 102 height 76
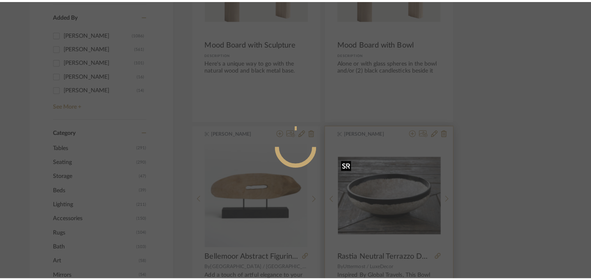
scroll to position [0, 0]
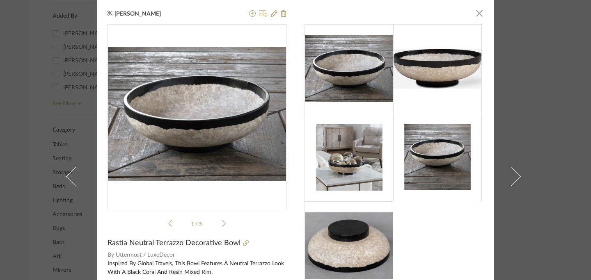
click at [261, 15] on icon at bounding box center [263, 13] width 9 height 7
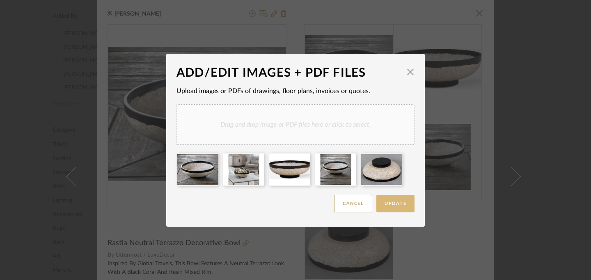
click at [399, 205] on span "Update" at bounding box center [396, 204] width 22 height 5
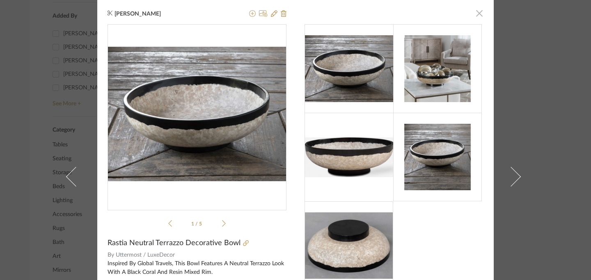
click at [473, 15] on span "button" at bounding box center [479, 13] width 16 height 16
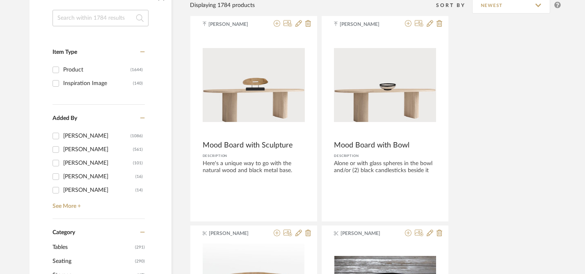
scroll to position [0, 1]
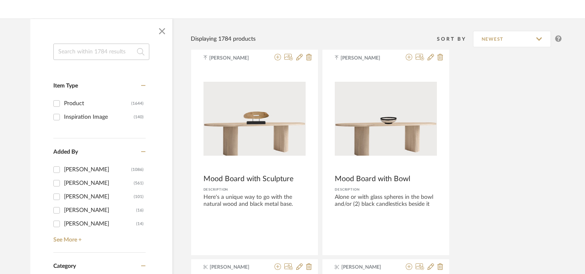
scroll to position [73, 0]
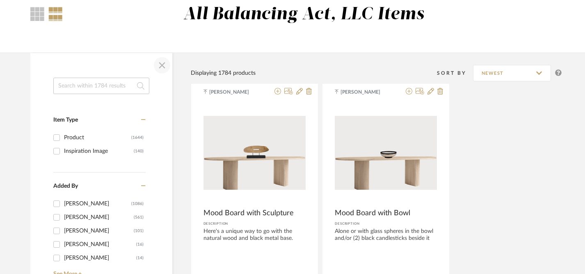
click at [162, 63] on span "button" at bounding box center [162, 65] width 20 height 20
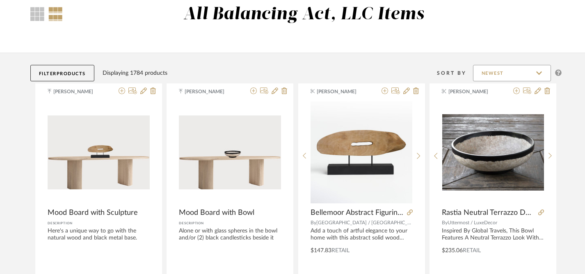
click at [539, 70] on input "Newest" at bounding box center [512, 73] width 78 height 16
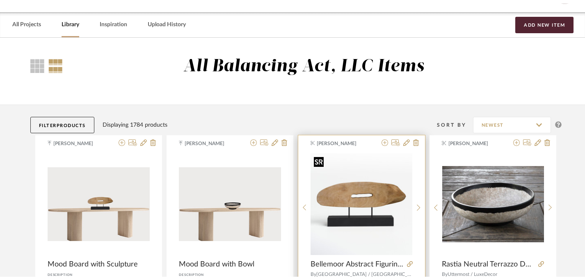
scroll to position [0, 0]
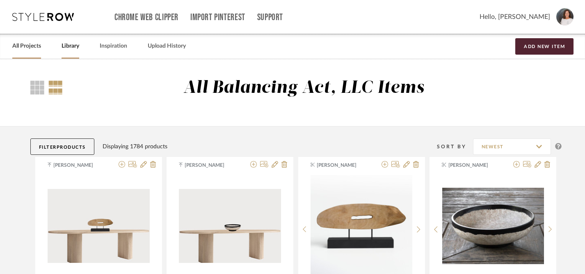
click at [22, 46] on link "All Projects" at bounding box center [26, 46] width 29 height 11
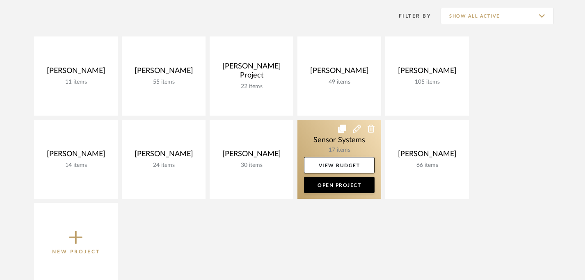
scroll to position [120, 0]
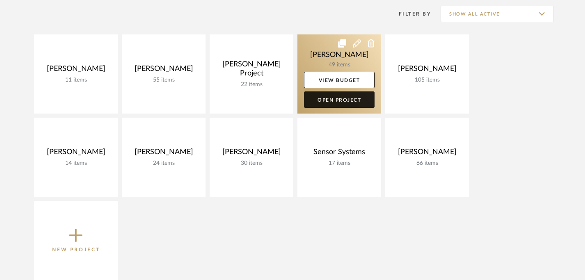
click at [346, 101] on link "Open Project" at bounding box center [339, 100] width 71 height 16
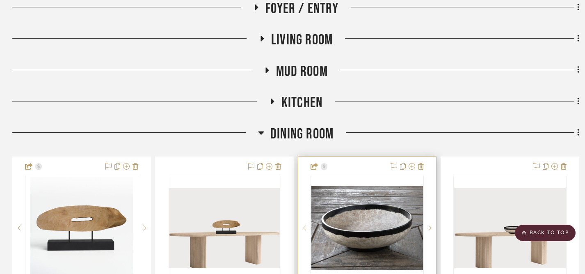
scroll to position [220, 0]
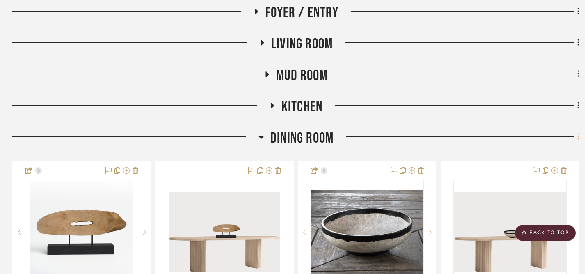
click at [577, 138] on fa-icon at bounding box center [577, 138] width 5 height 14
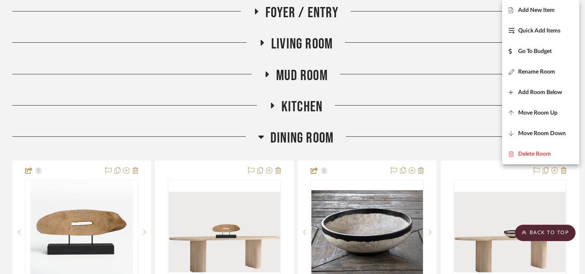
click at [455, 147] on div at bounding box center [292, 137] width 585 height 274
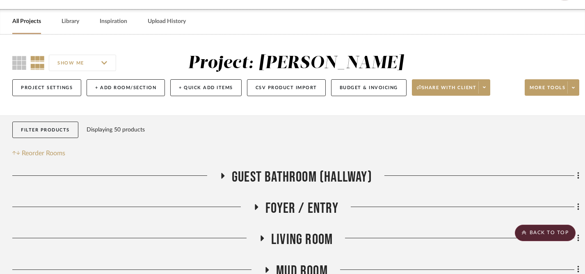
scroll to position [0, 0]
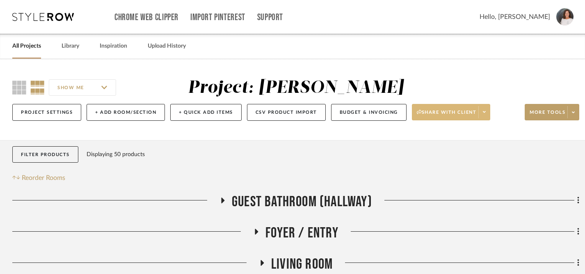
click at [435, 114] on span "Share with client" at bounding box center [447, 115] width 60 height 12
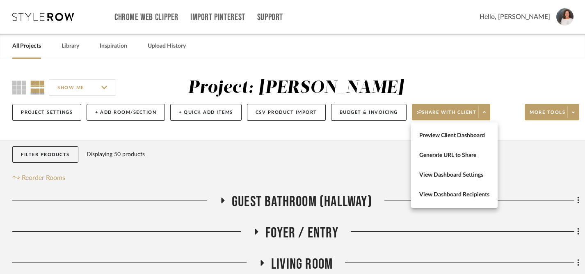
click at [524, 174] on div at bounding box center [292, 137] width 585 height 274
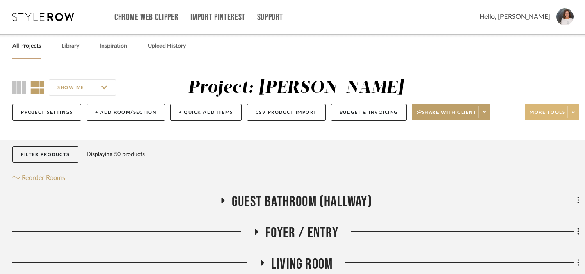
click at [574, 112] on icon at bounding box center [573, 112] width 3 height 2
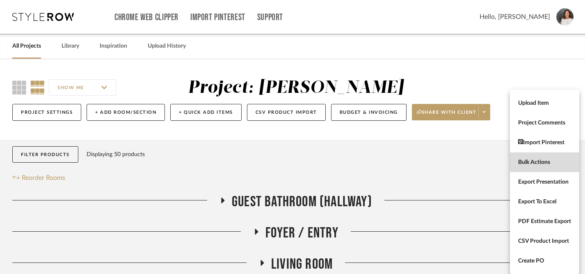
click at [539, 163] on span "Bulk Actions" at bounding box center [544, 162] width 53 height 7
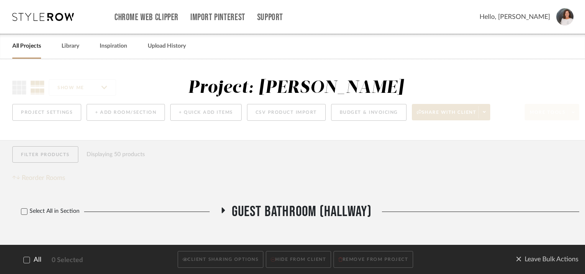
click at [27, 257] on icon at bounding box center [27, 260] width 6 height 6
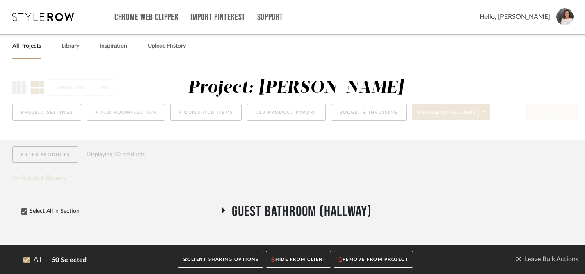
click at [220, 259] on button "CLIENT SHARING OPTIONS" at bounding box center [221, 259] width 86 height 17
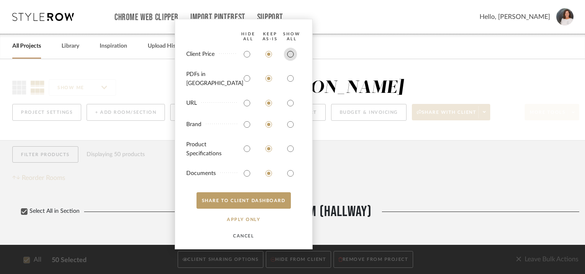
click at [290, 59] on input "radio" at bounding box center [290, 54] width 13 height 13
radio input "true"
click at [289, 85] on input "radio" at bounding box center [290, 78] width 13 height 13
radio input "true"
click at [291, 104] on input "radio" at bounding box center [290, 102] width 13 height 13
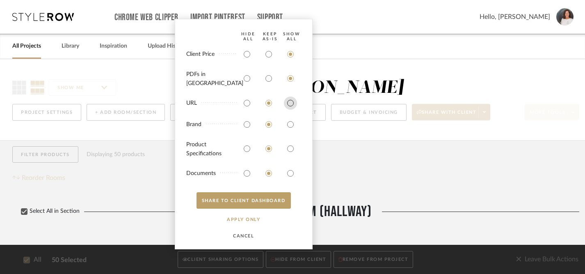
radio input "true"
click at [290, 124] on input "radio" at bounding box center [290, 124] width 13 height 13
radio input "true"
click at [290, 149] on input "radio" at bounding box center [290, 148] width 13 height 13
radio input "true"
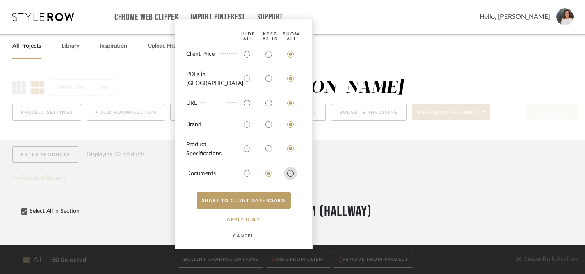
click at [291, 172] on input "radio" at bounding box center [290, 173] width 13 height 13
radio input "true"
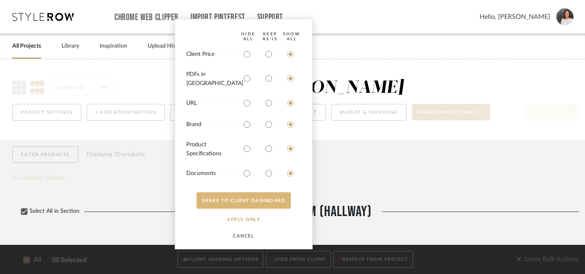
click at [263, 201] on button "SHARE TO CLIENT Dashboard" at bounding box center [244, 200] width 94 height 16
